Goal: Entertainment & Leisure: Browse casually

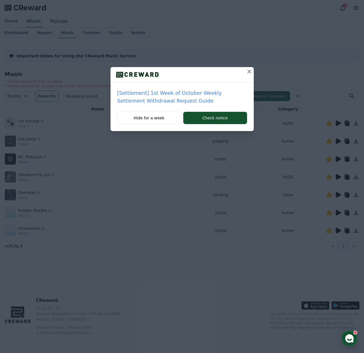
click at [248, 72] on icon at bounding box center [249, 71] width 7 height 7
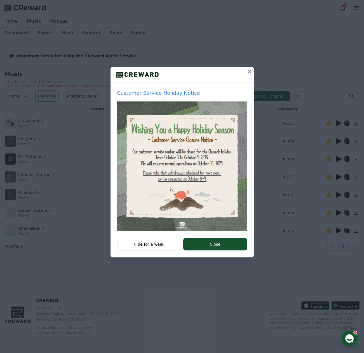
click at [250, 73] on icon at bounding box center [249, 71] width 7 height 7
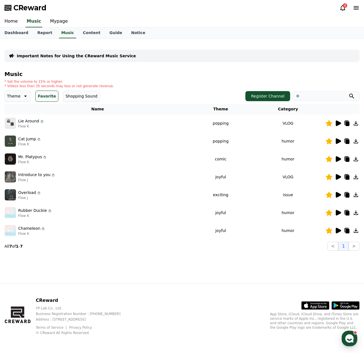
click at [339, 159] on icon at bounding box center [337, 159] width 5 height 6
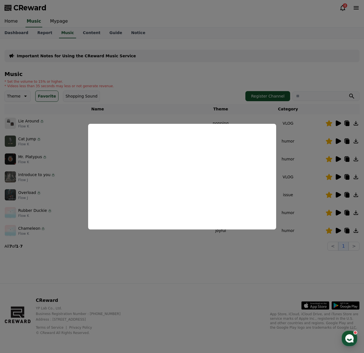
click at [96, 253] on button "close modal" at bounding box center [182, 176] width 364 height 353
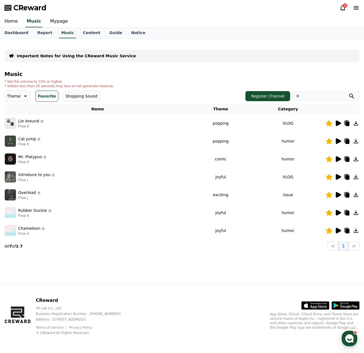
click at [340, 142] on icon at bounding box center [337, 141] width 5 height 6
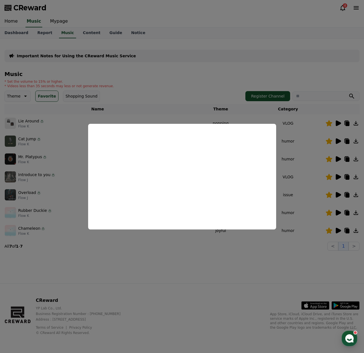
click at [172, 261] on button "close modal" at bounding box center [182, 176] width 364 height 353
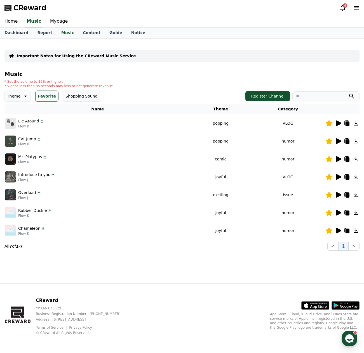
click at [340, 212] on icon at bounding box center [337, 212] width 7 height 7
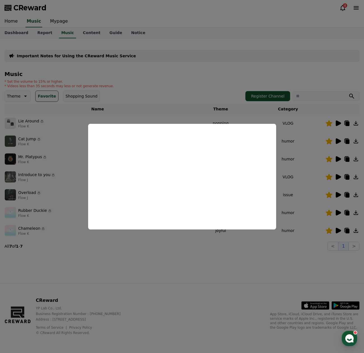
click at [338, 231] on button "close modal" at bounding box center [182, 176] width 364 height 353
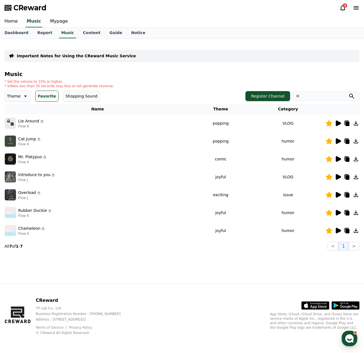
click at [339, 232] on icon at bounding box center [337, 231] width 5 height 6
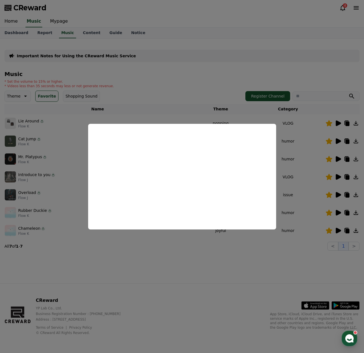
click at [144, 265] on button "close modal" at bounding box center [182, 176] width 364 height 353
